Goal: Task Accomplishment & Management: Use online tool/utility

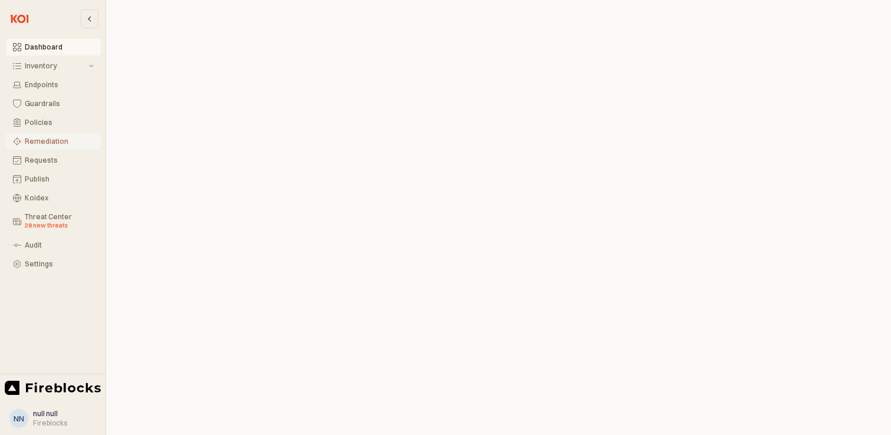
click at [47, 139] on div "Remediation" at bounding box center [59, 141] width 69 height 8
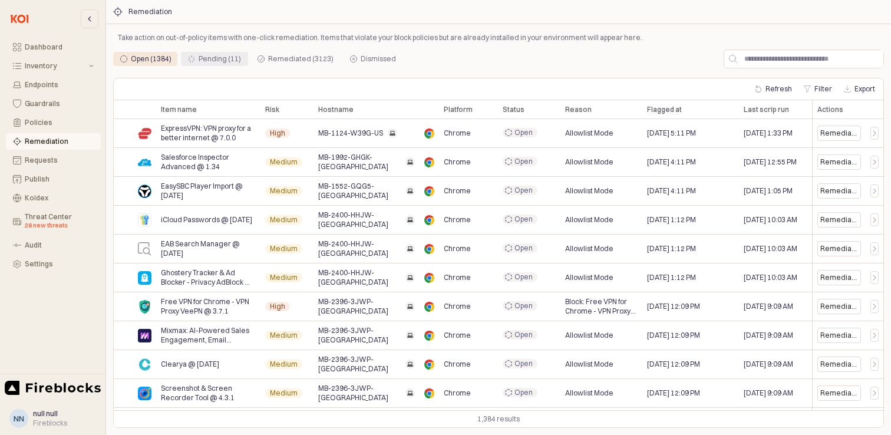
click at [217, 61] on div "Pending (11)" at bounding box center [220, 59] width 42 height 14
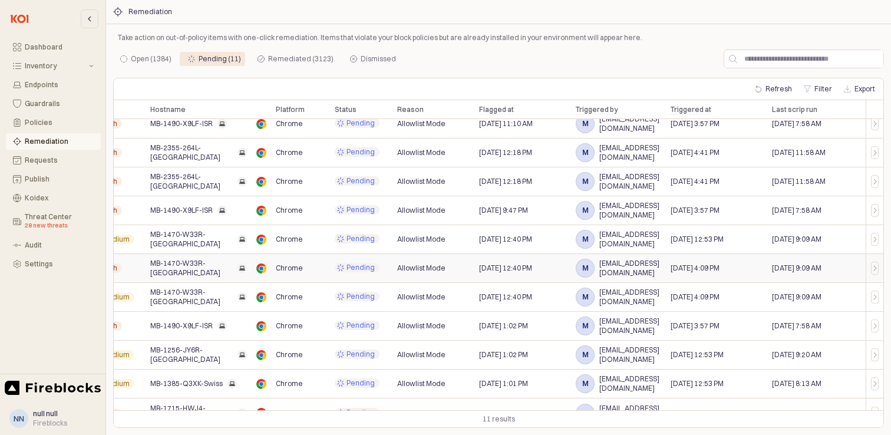
scroll to position [0, 168]
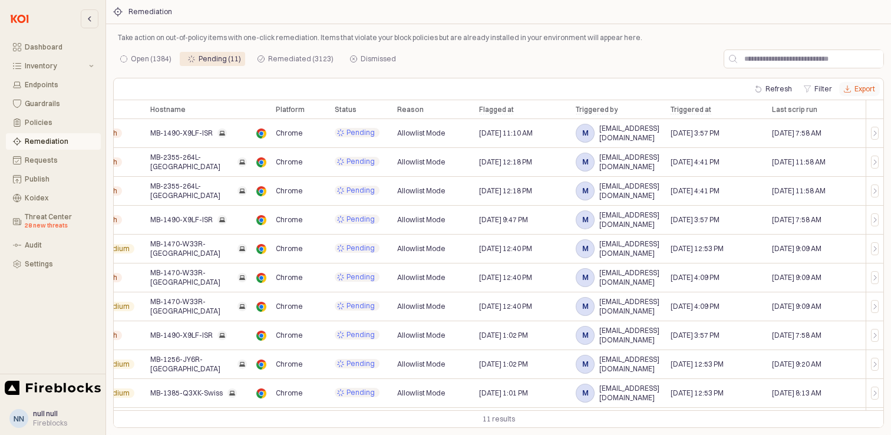
click at [867, 88] on button "Export" at bounding box center [859, 89] width 41 height 14
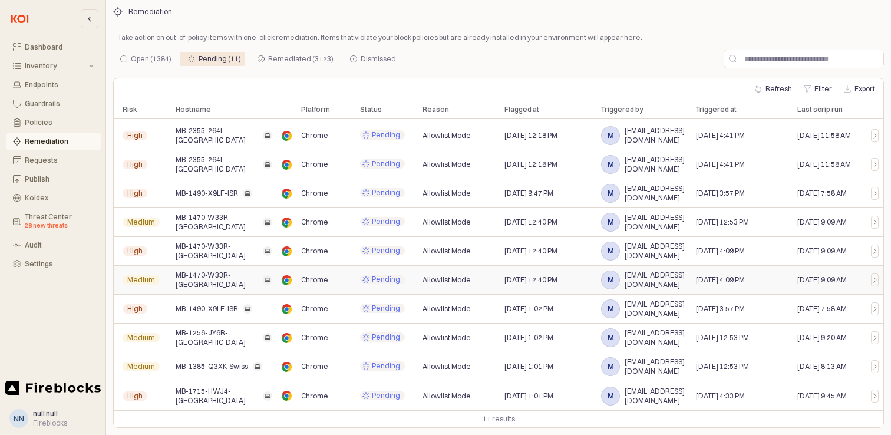
scroll to position [27, 168]
